Goal: Information Seeking & Learning: Learn about a topic

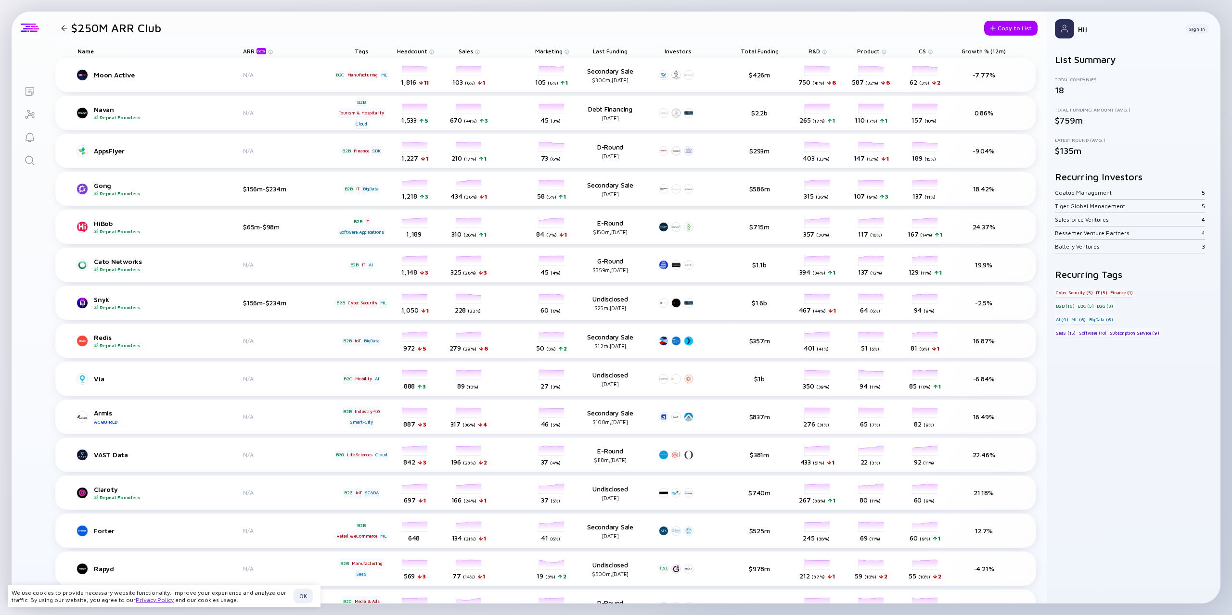
click at [32, 29] on div at bounding box center [30, 28] width 18 height 9
click at [61, 22] on div "$250M ARR Club" at bounding box center [109, 27] width 104 height 13
click at [68, 28] on div at bounding box center [64, 28] width 14 height 6
click at [25, 25] on div at bounding box center [30, 28] width 18 height 9
click at [30, 32] on div at bounding box center [30, 28] width 18 height 9
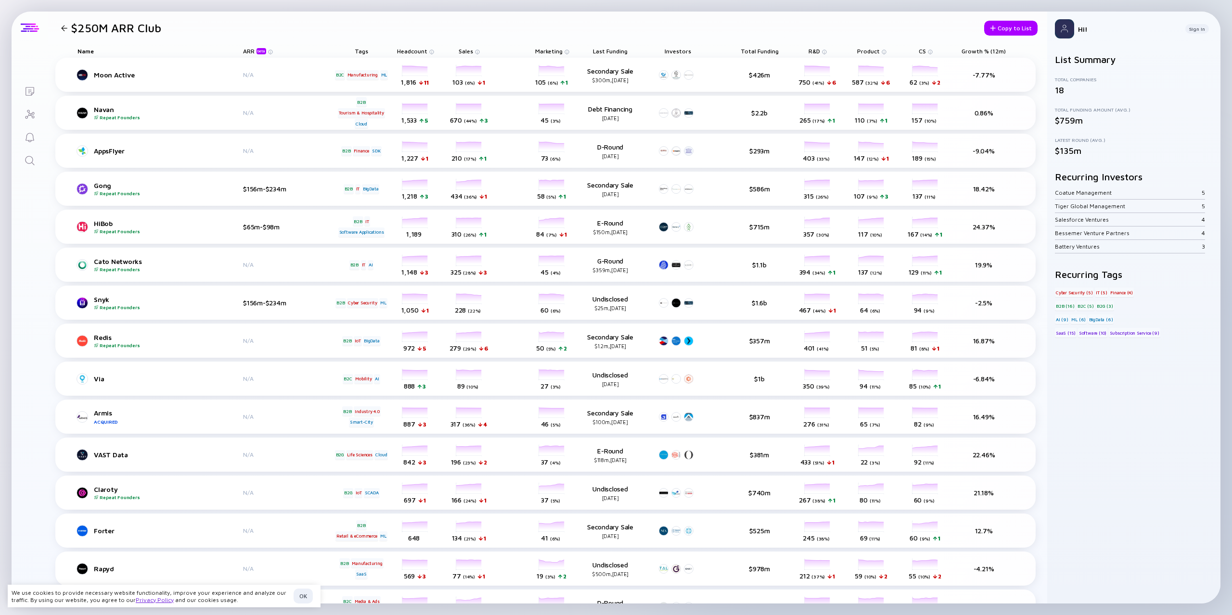
click at [30, 28] on div at bounding box center [30, 28] width 18 height 9
click at [1062, 29] on img at bounding box center [1064, 28] width 19 height 19
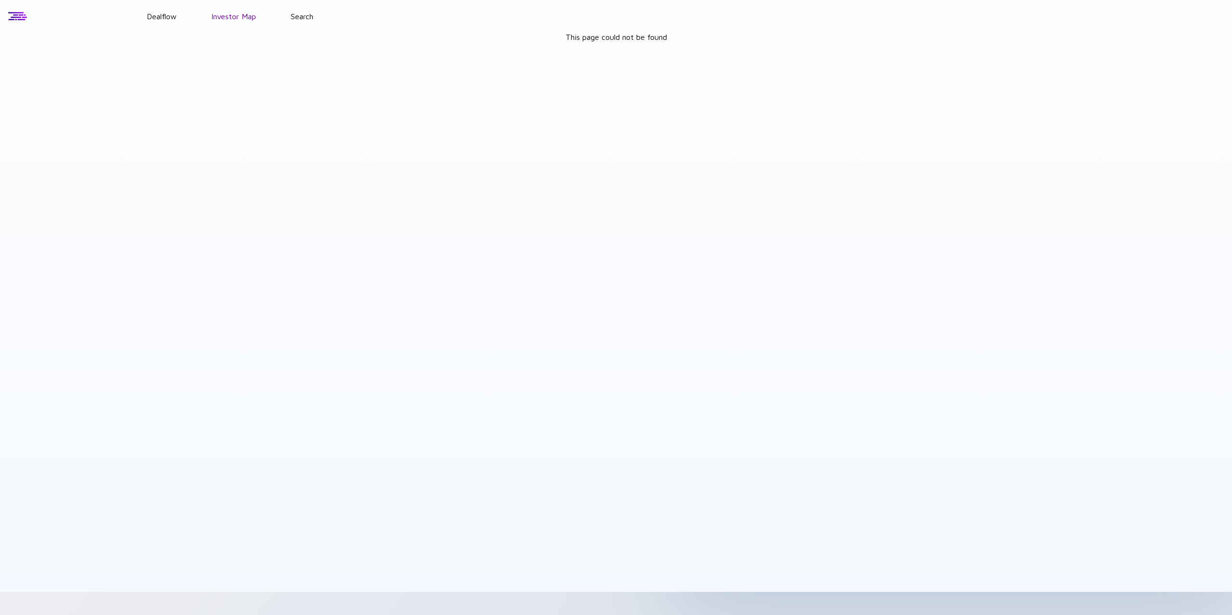
click at [229, 15] on link "Investor Map" at bounding box center [233, 16] width 45 height 9
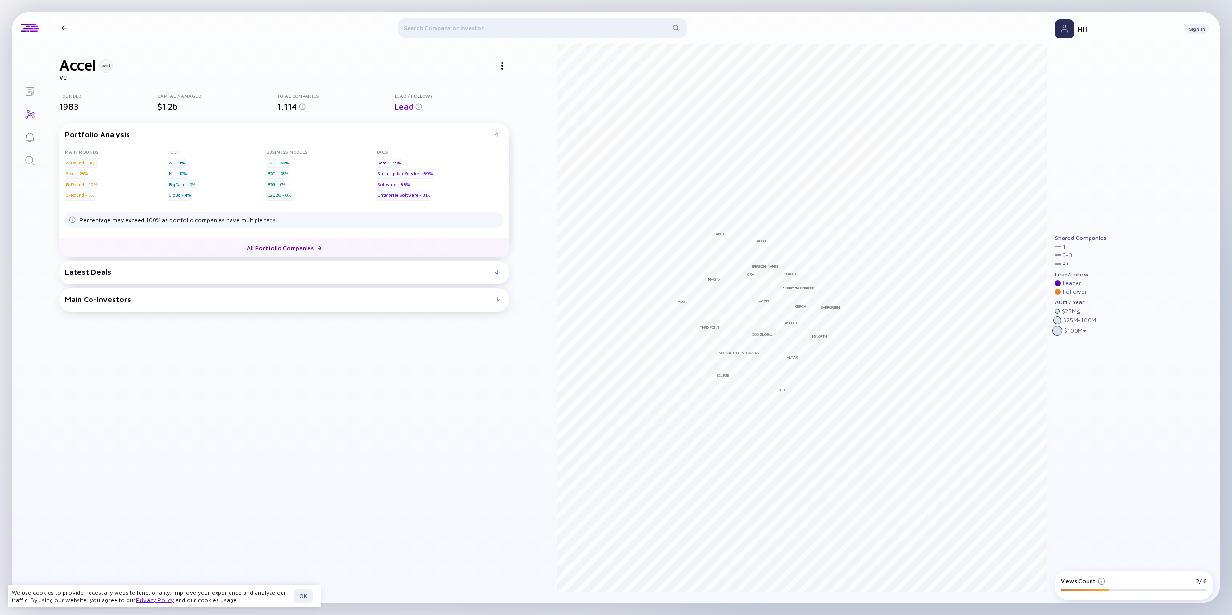
click at [298, 249] on link "All Portfolio Companies" at bounding box center [284, 247] width 450 height 19
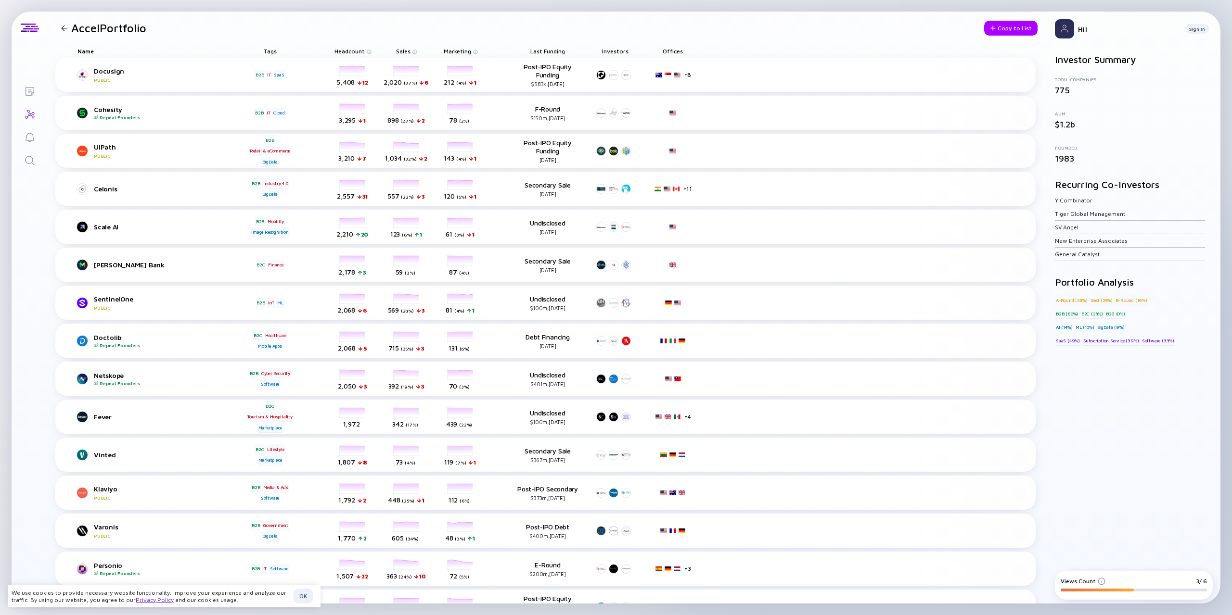
click at [64, 26] on div at bounding box center [64, 28] width 6 height 6
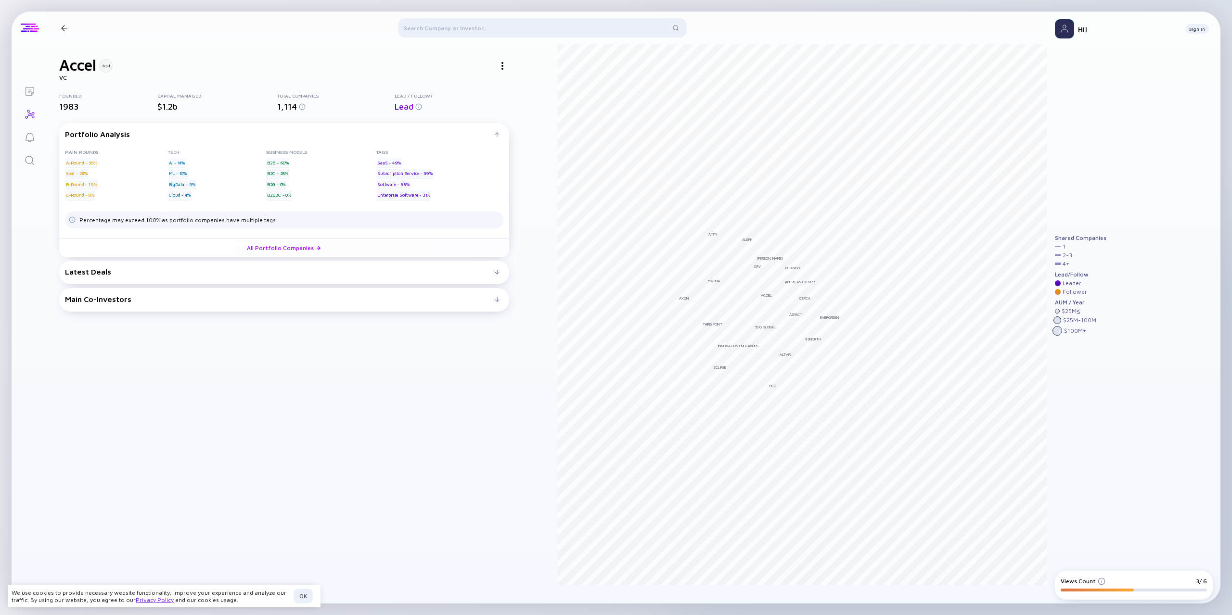
click at [29, 35] on div at bounding box center [30, 28] width 36 height 33
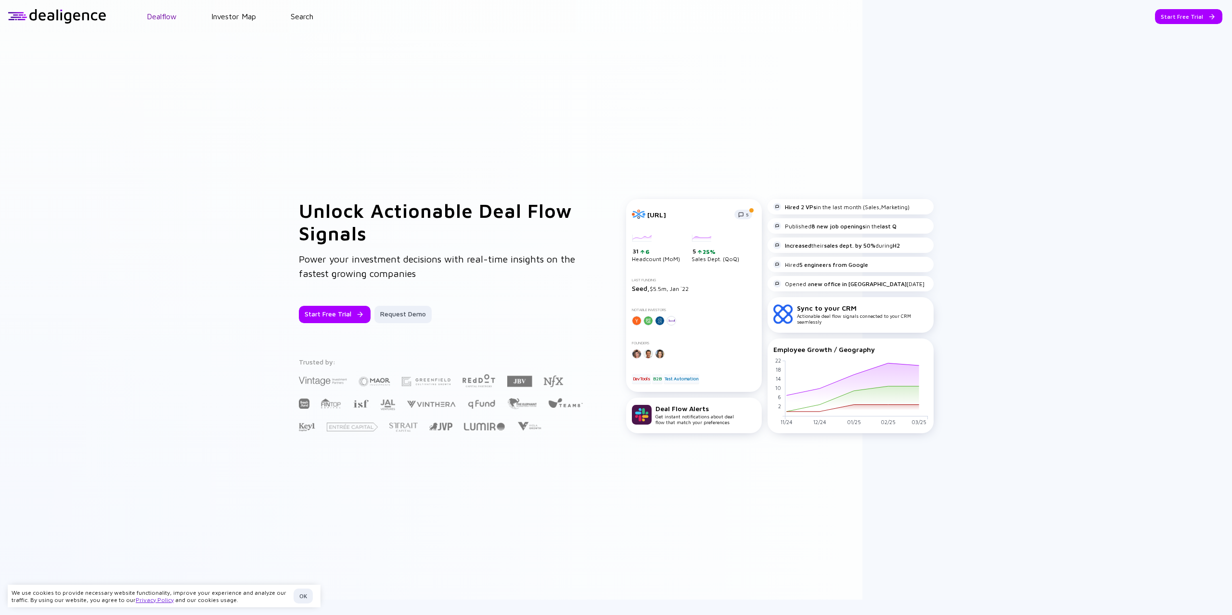
click at [172, 18] on link "Dealflow" at bounding box center [162, 16] width 30 height 9
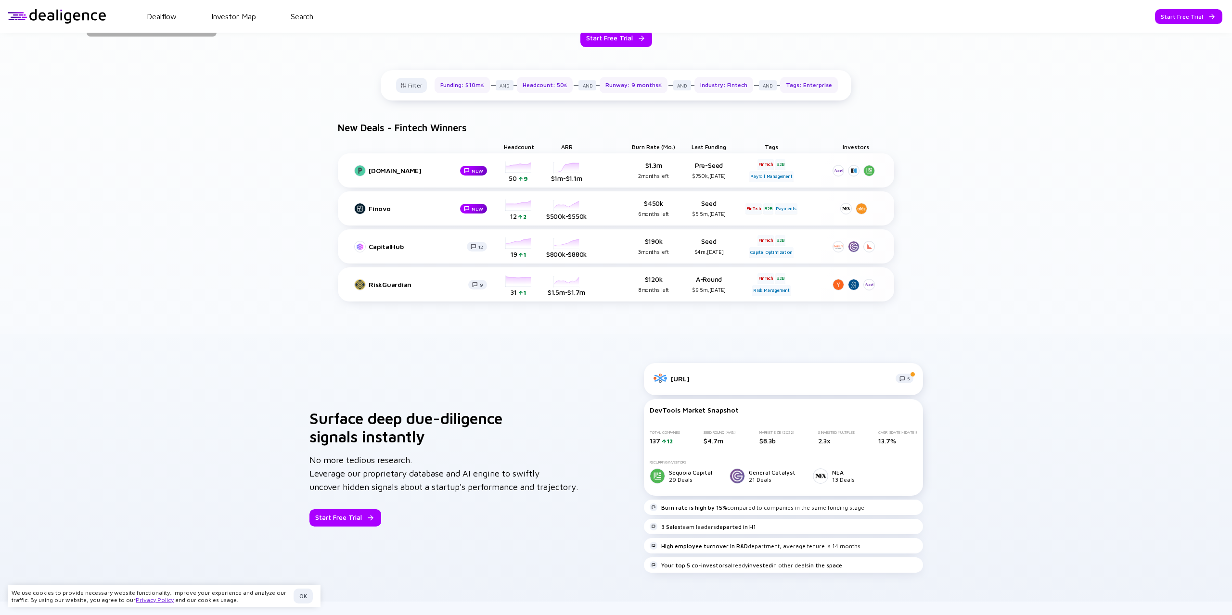
scroll to position [583, 0]
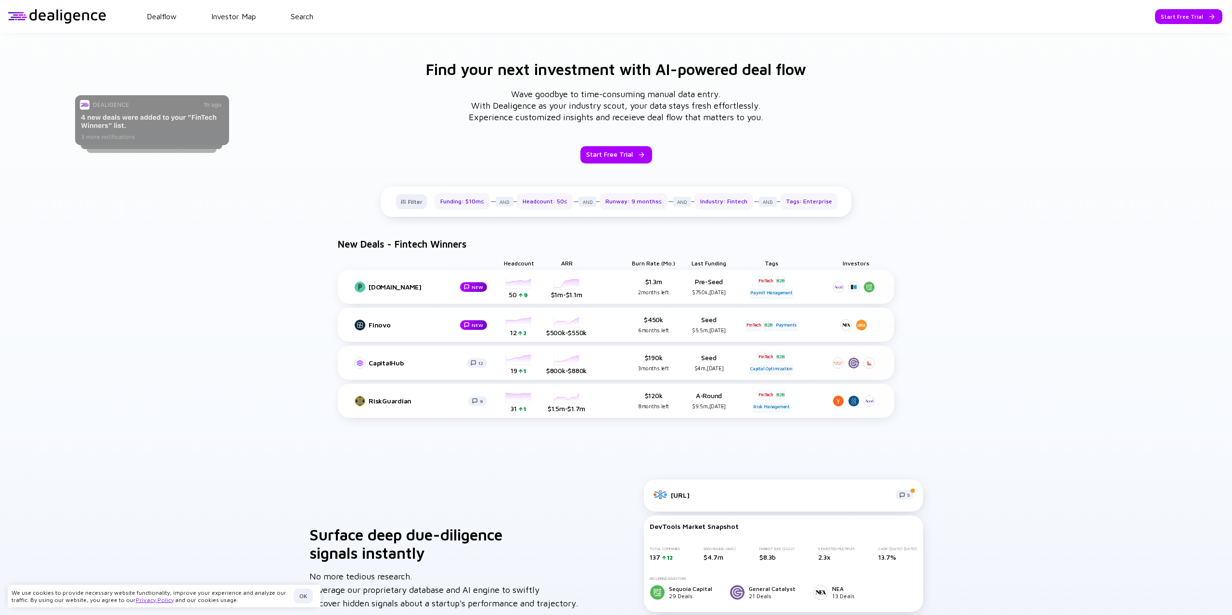
click at [287, 16] on div "Dealflow Investor Map Search" at bounding box center [668, 16] width 1125 height 9
click at [302, 17] on link "Search" at bounding box center [302, 16] width 23 height 9
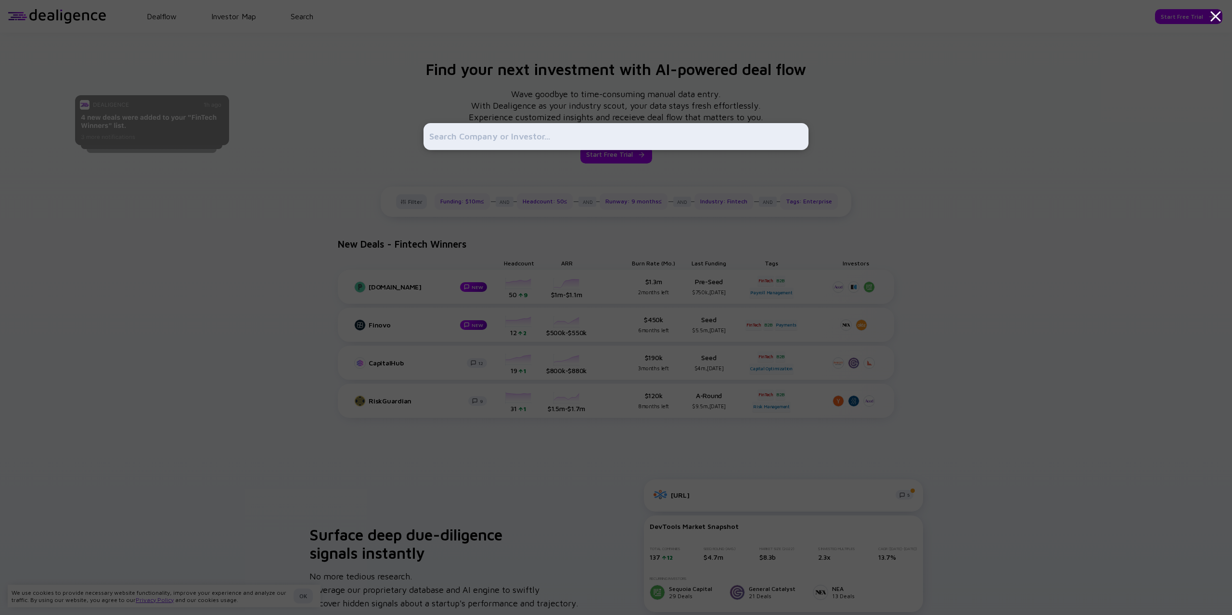
click at [489, 130] on input "text" at bounding box center [615, 136] width 373 height 17
click at [315, 217] on div at bounding box center [616, 307] width 1232 height 615
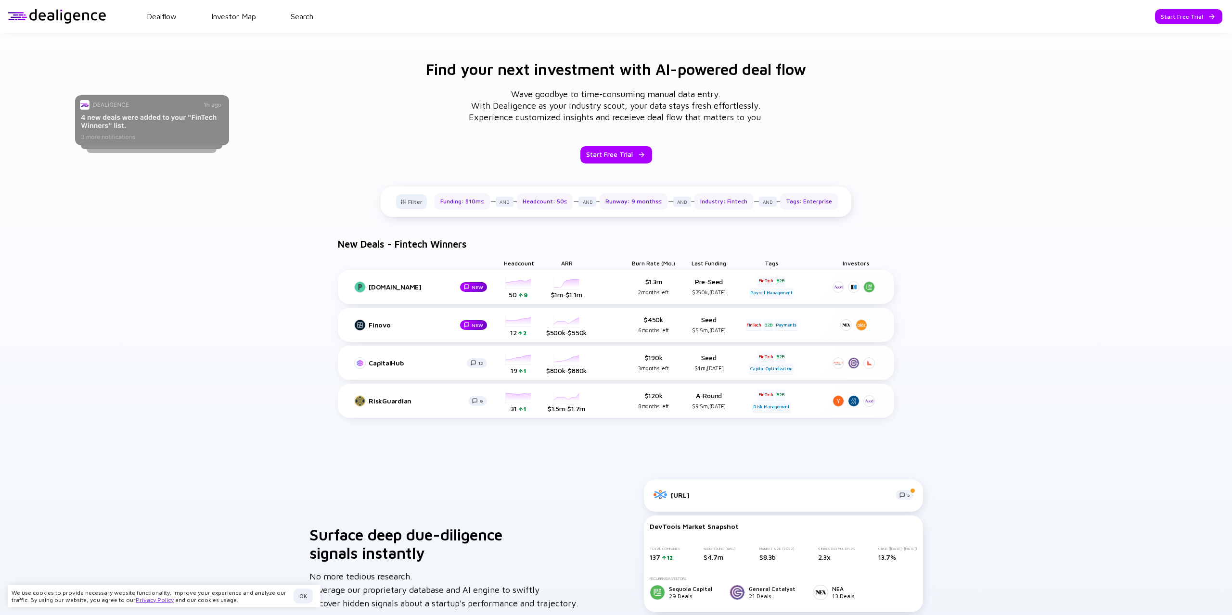
click at [543, 202] on div "Headcount: 50≤" at bounding box center [545, 201] width 56 height 16
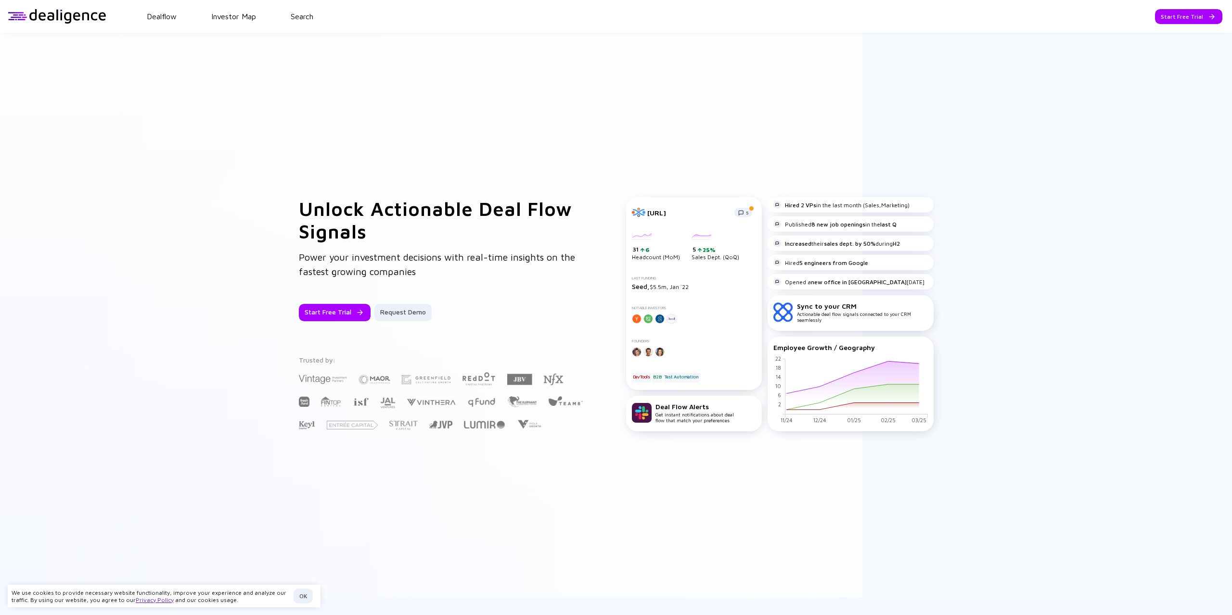
scroll to position [0, 0]
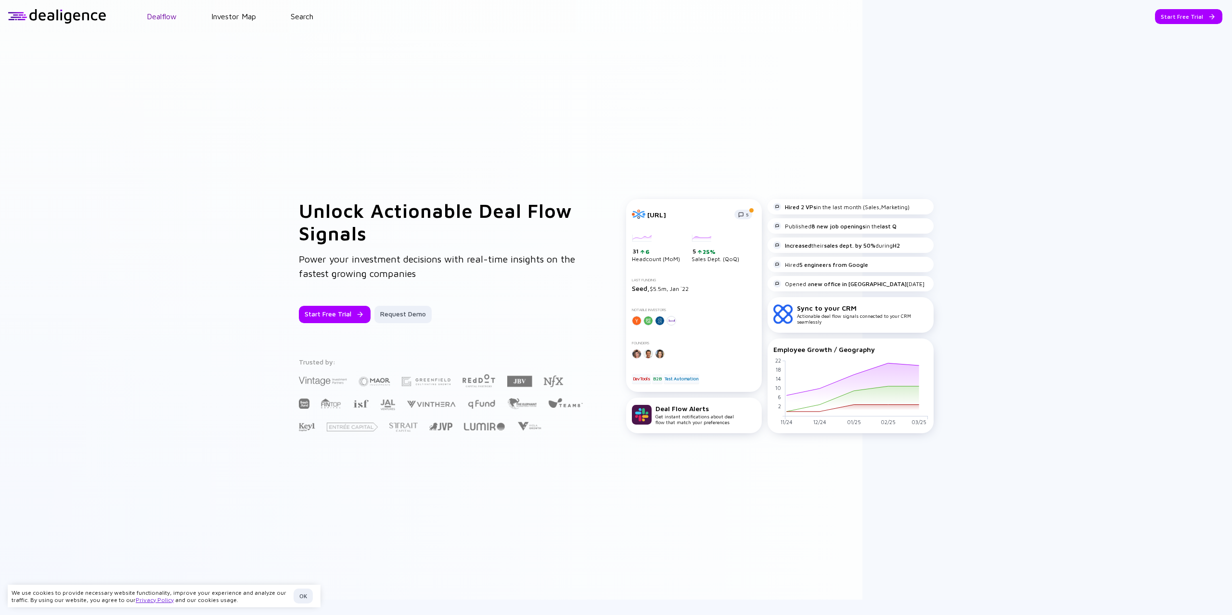
click at [159, 18] on link "Dealflow" at bounding box center [162, 16] width 30 height 9
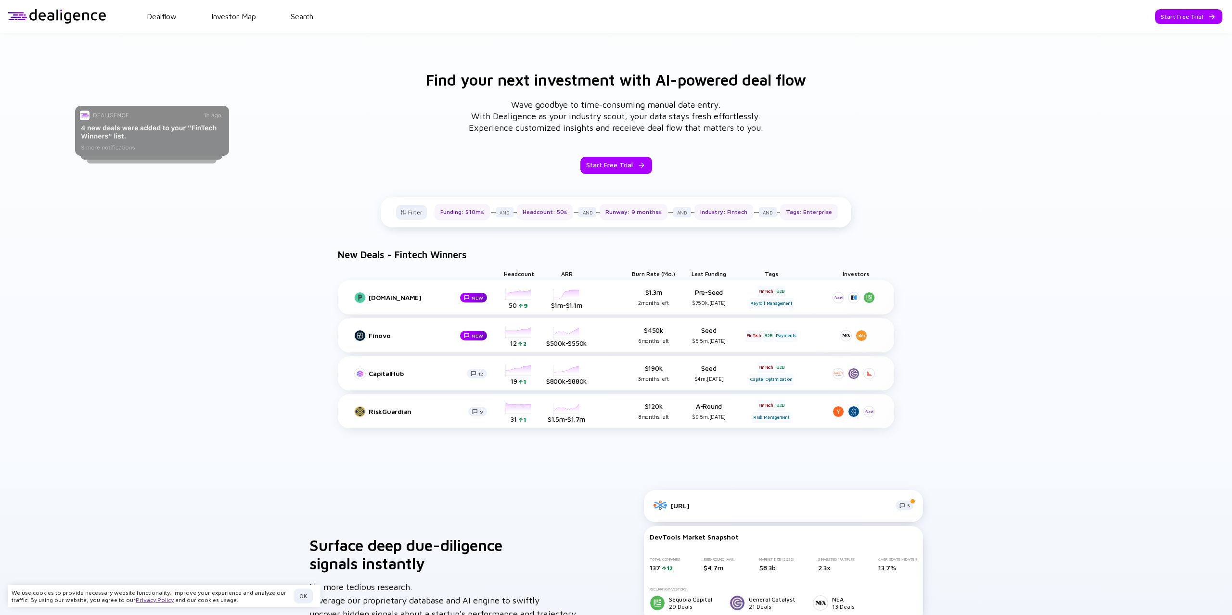
click at [645, 214] on div "Runway: 9 months≤" at bounding box center [633, 212] width 68 height 16
